Goal: Information Seeking & Learning: Learn about a topic

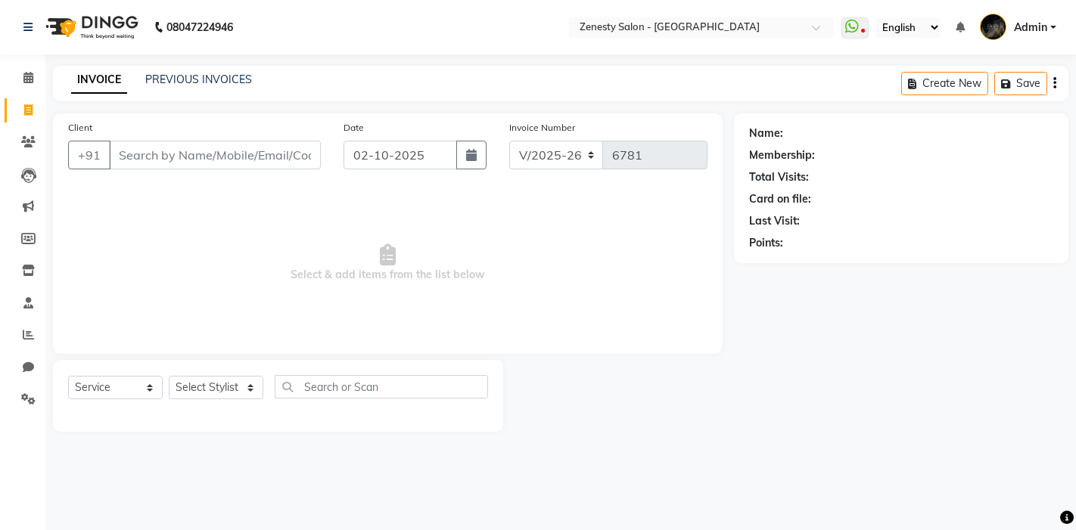
select select "5713"
select select "service"
click at [23, 329] on icon at bounding box center [28, 334] width 11 height 11
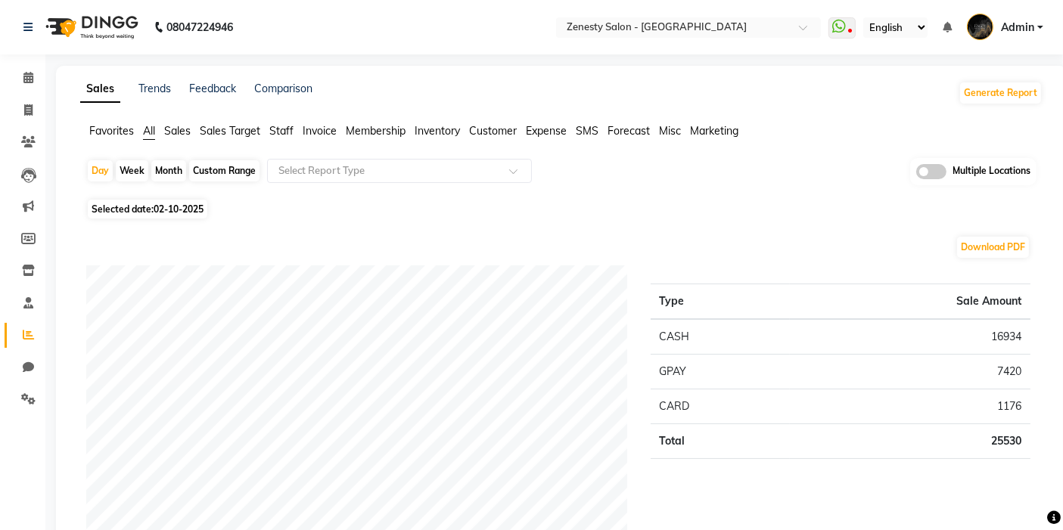
click at [182, 129] on span "Sales" at bounding box center [177, 131] width 26 height 14
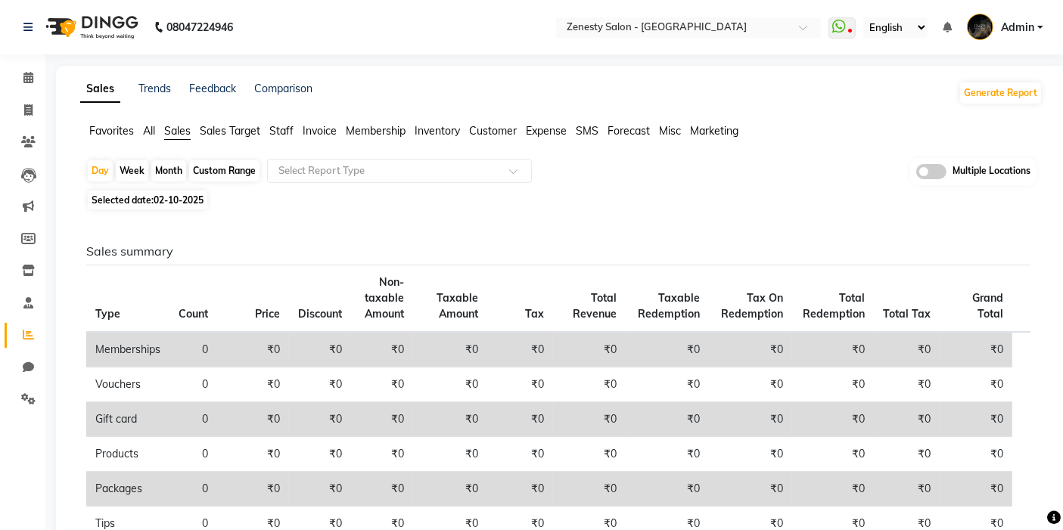
click at [934, 171] on span at bounding box center [931, 171] width 30 height 15
click at [916, 174] on input "checkbox" at bounding box center [916, 174] width 0 height 0
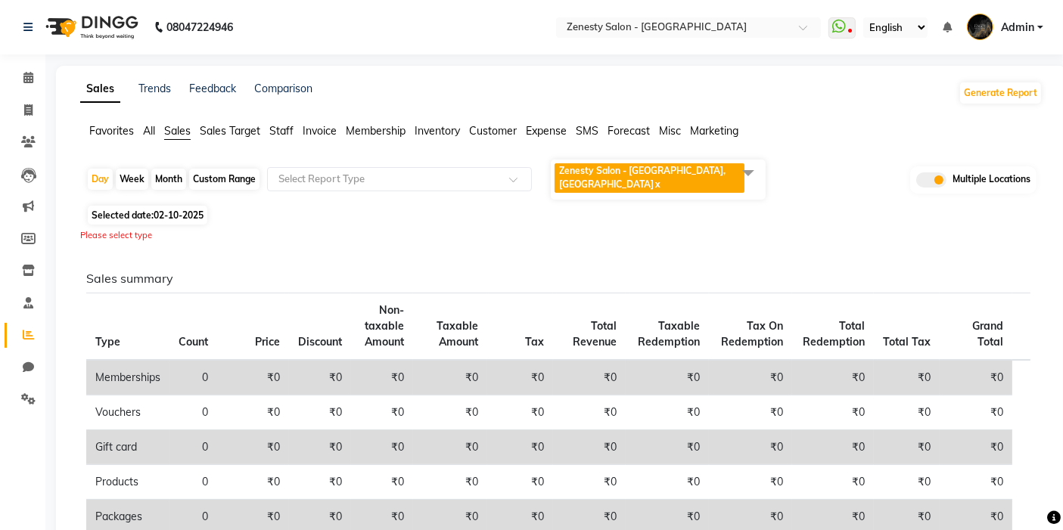
click at [709, 174] on span "Zenesty Salon - [GEOGRAPHIC_DATA], [GEOGRAPHIC_DATA]" at bounding box center [642, 177] width 166 height 25
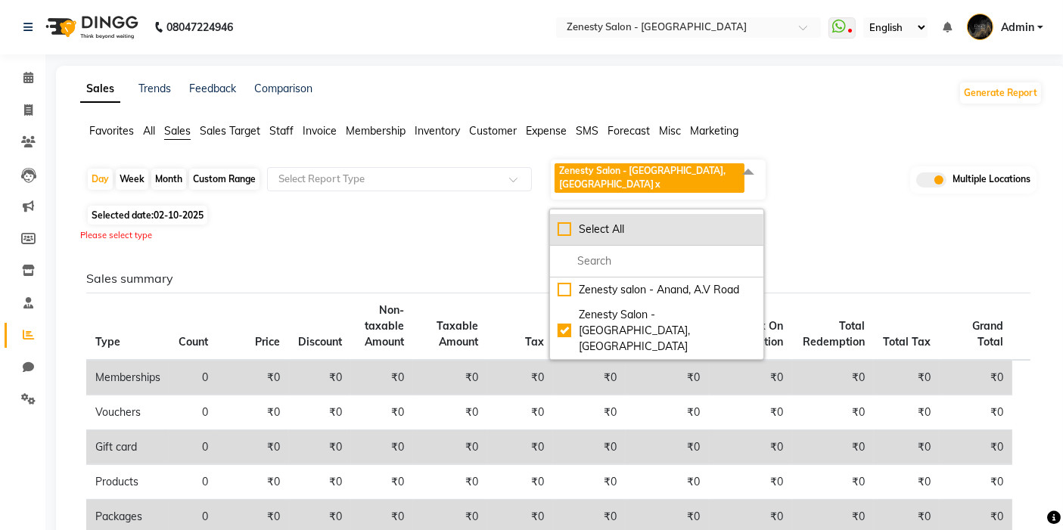
click at [596, 222] on div "Select All" at bounding box center [657, 230] width 198 height 16
checkbox input "true"
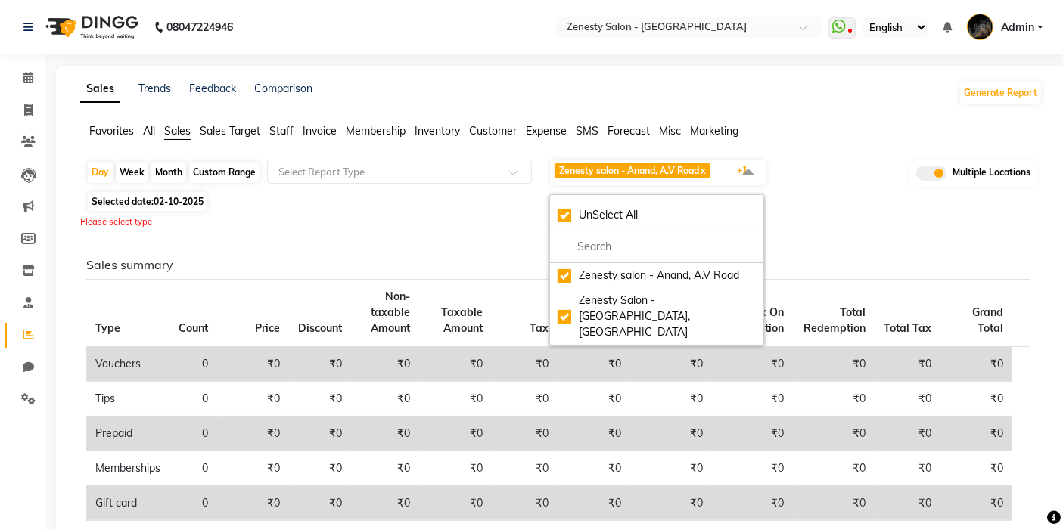
click at [194, 200] on span "02-10-2025" at bounding box center [179, 201] width 50 height 11
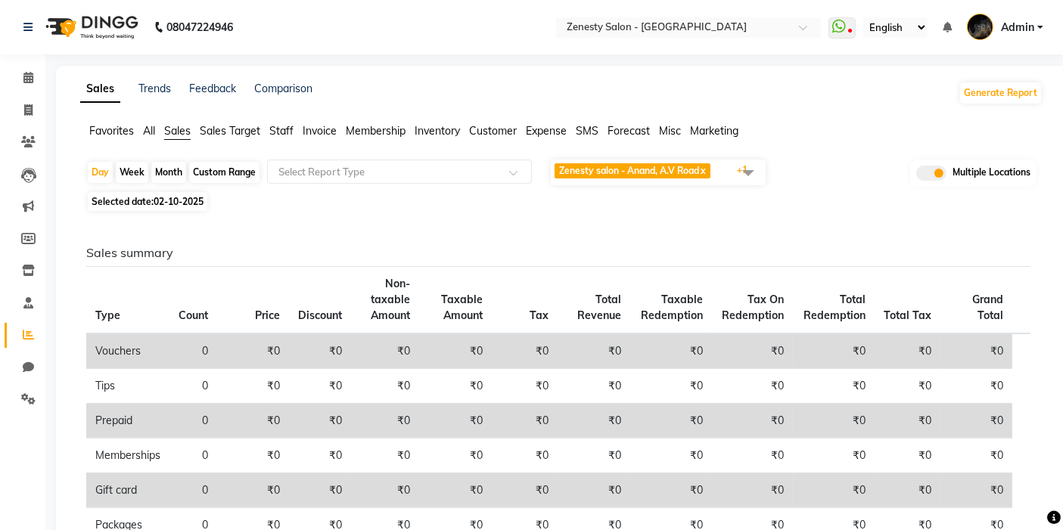
click at [182, 173] on div "Month" at bounding box center [168, 172] width 35 height 21
select select "10"
select select "2025"
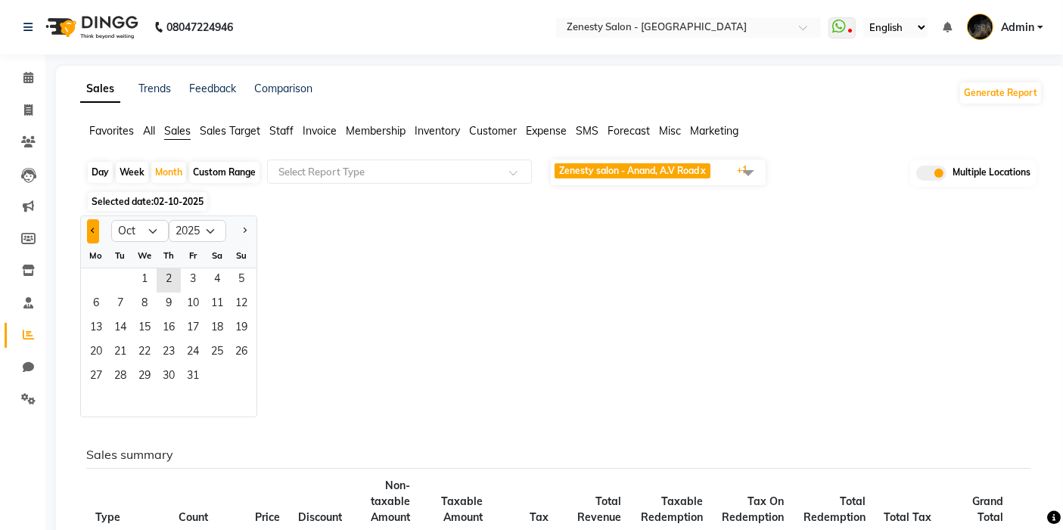
click at [92, 228] on span "Previous month" at bounding box center [93, 230] width 5 height 5
select select "9"
click at [134, 269] on span "3" at bounding box center [144, 281] width 24 height 24
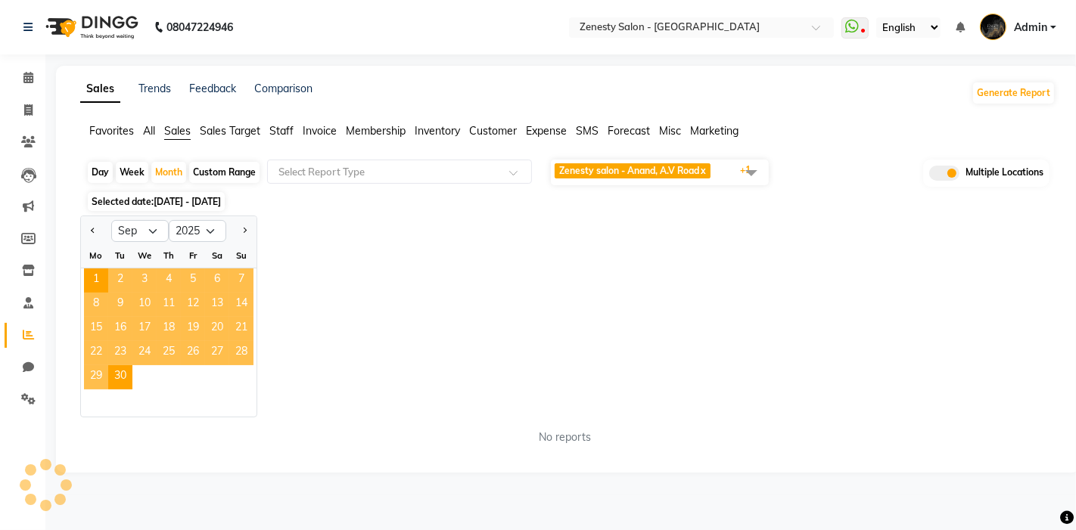
click at [619, 271] on div "Jan Feb Mar Apr May Jun [DATE] Aug Sep Oct Nov [DATE] 2016 2017 2018 2019 2020 …" at bounding box center [567, 317] width 975 height 202
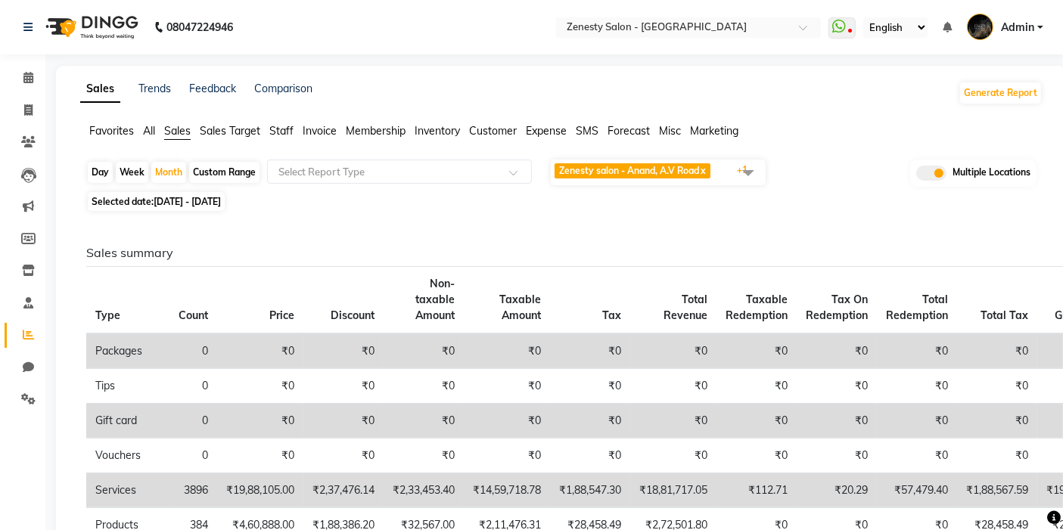
click at [738, 181] on span at bounding box center [748, 172] width 30 height 29
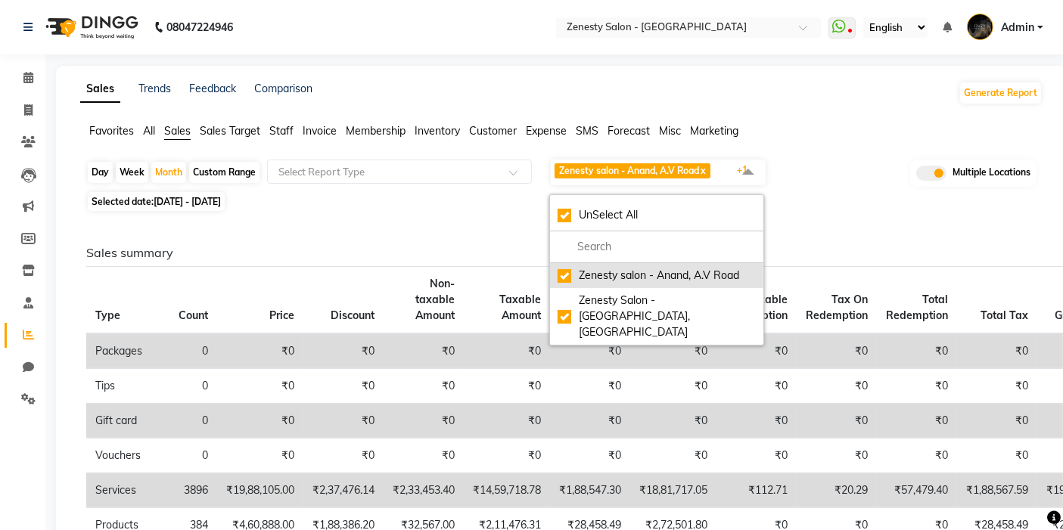
click at [584, 271] on div "Zenesty salon - Anand, A.V Road" at bounding box center [657, 276] width 198 height 16
checkbox input "false"
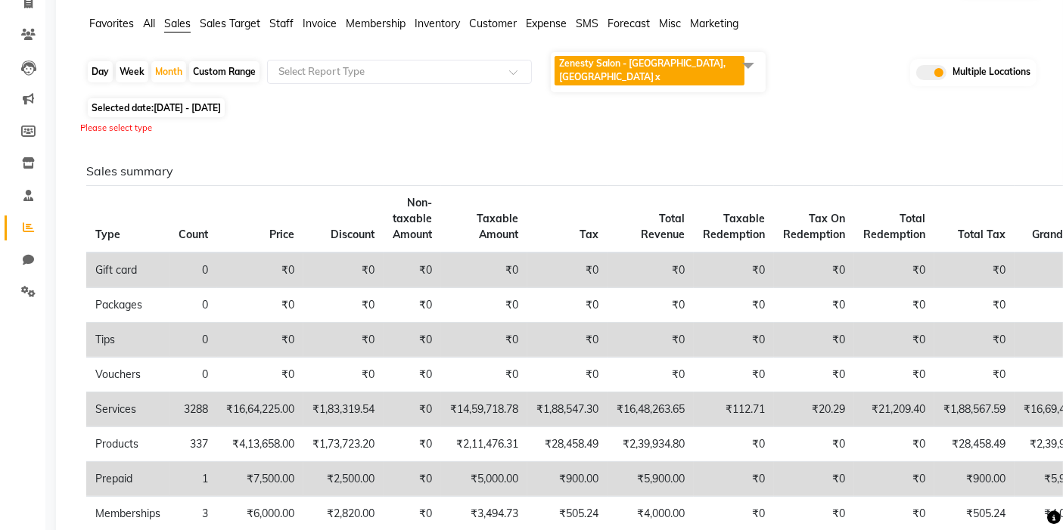
scroll to position [45, 0]
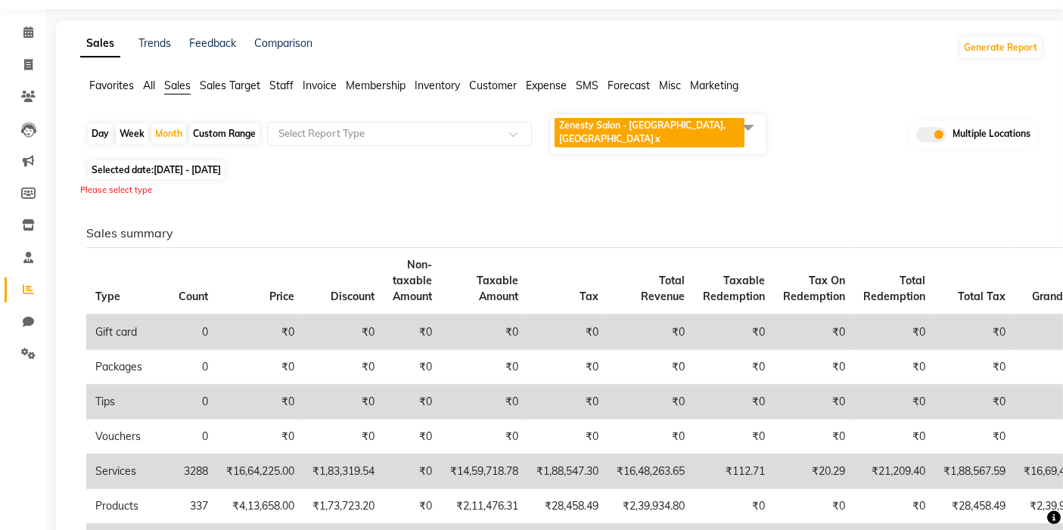
click at [609, 129] on span "Zenesty Salon - [GEOGRAPHIC_DATA], [GEOGRAPHIC_DATA]" at bounding box center [642, 132] width 166 height 25
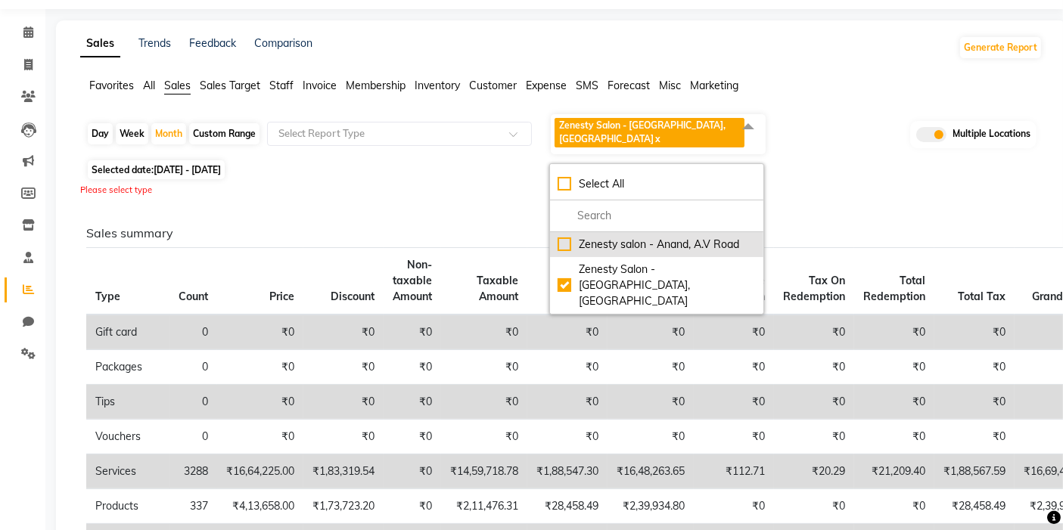
click at [560, 237] on div "Zenesty salon - Anand, A.V Road" at bounding box center [657, 245] width 198 height 16
checkbox input "true"
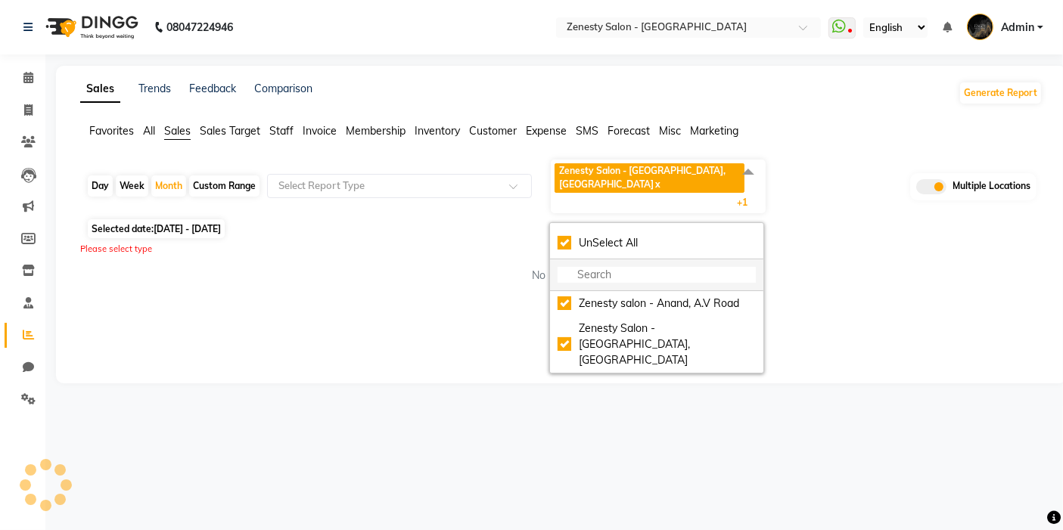
scroll to position [0, 0]
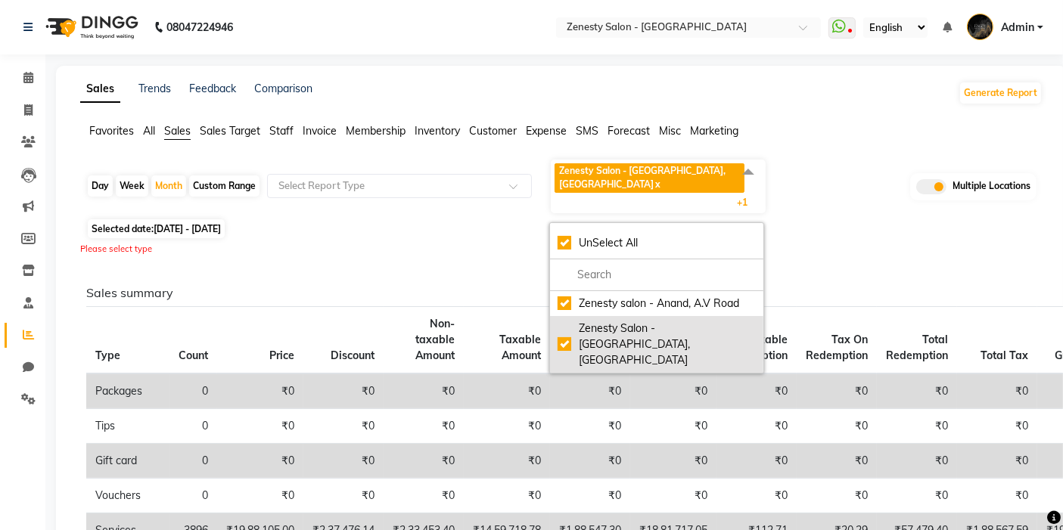
click at [567, 316] on li "Zenesty Salon - [GEOGRAPHIC_DATA], [GEOGRAPHIC_DATA]" at bounding box center [656, 344] width 213 height 57
checkbox input "false"
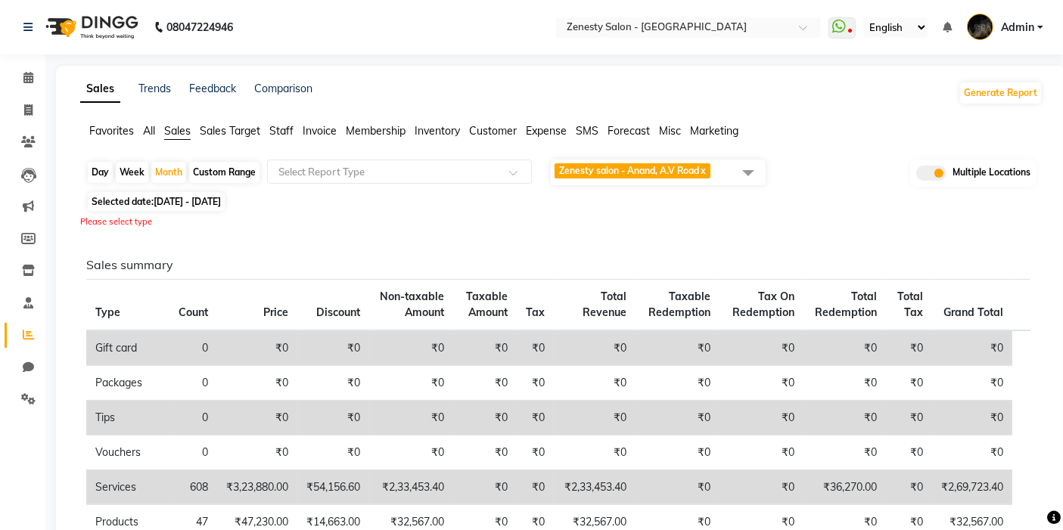
click at [729, 174] on span "Zenesty salon - Anand, A.V Road x" at bounding box center [658, 173] width 215 height 26
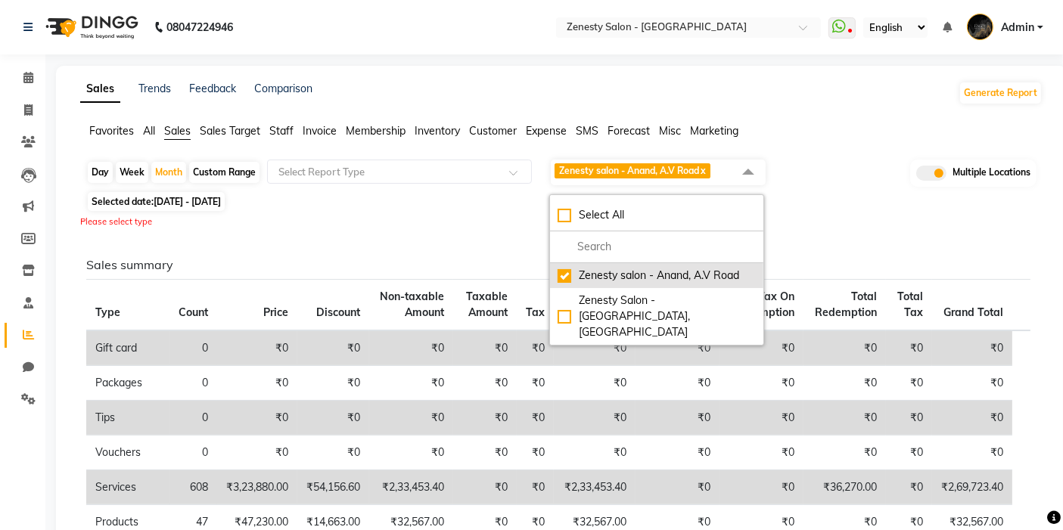
click at [614, 272] on div "Zenesty salon - Anand, A.V Road" at bounding box center [657, 276] width 198 height 16
checkbox input "false"
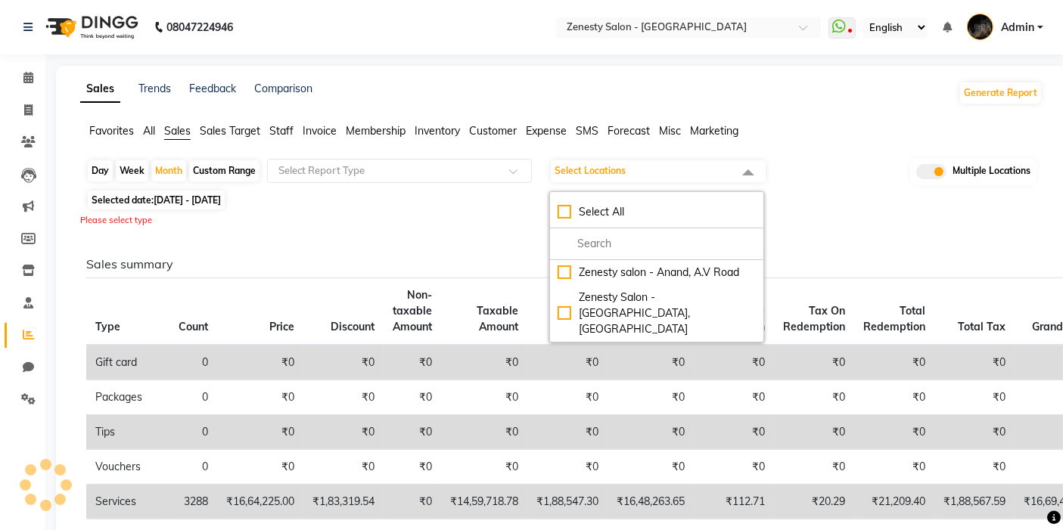
click at [510, 197] on div "Selected date: [DATE] - [DATE]" at bounding box center [564, 200] width 956 height 16
